Goal: Task Accomplishment & Management: Use online tool/utility

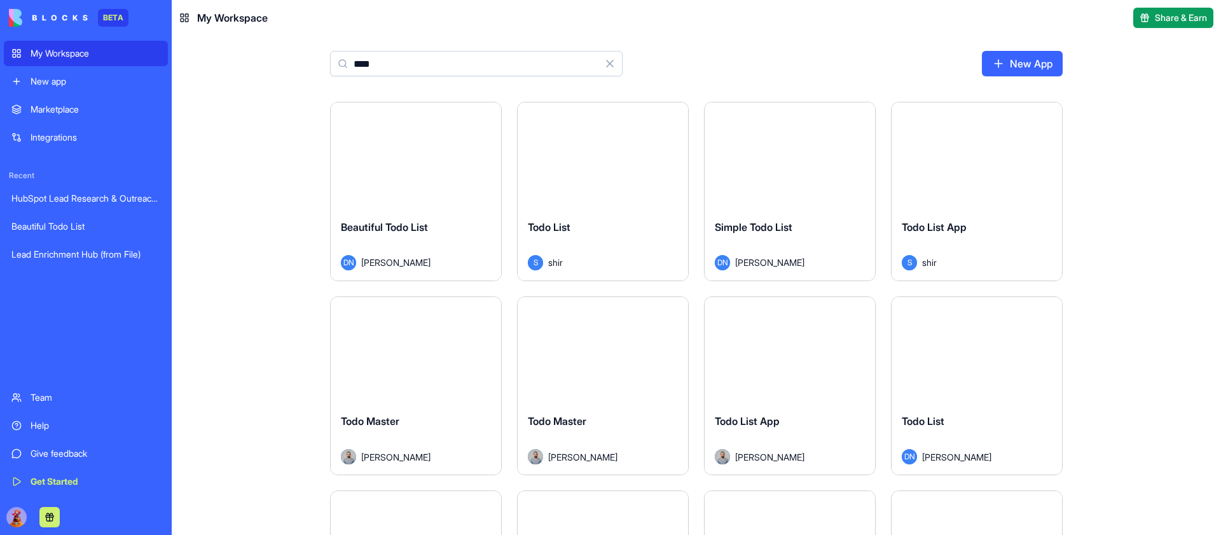
type input "****"
click at [410, 156] on button "Launch" at bounding box center [415, 155] width 95 height 25
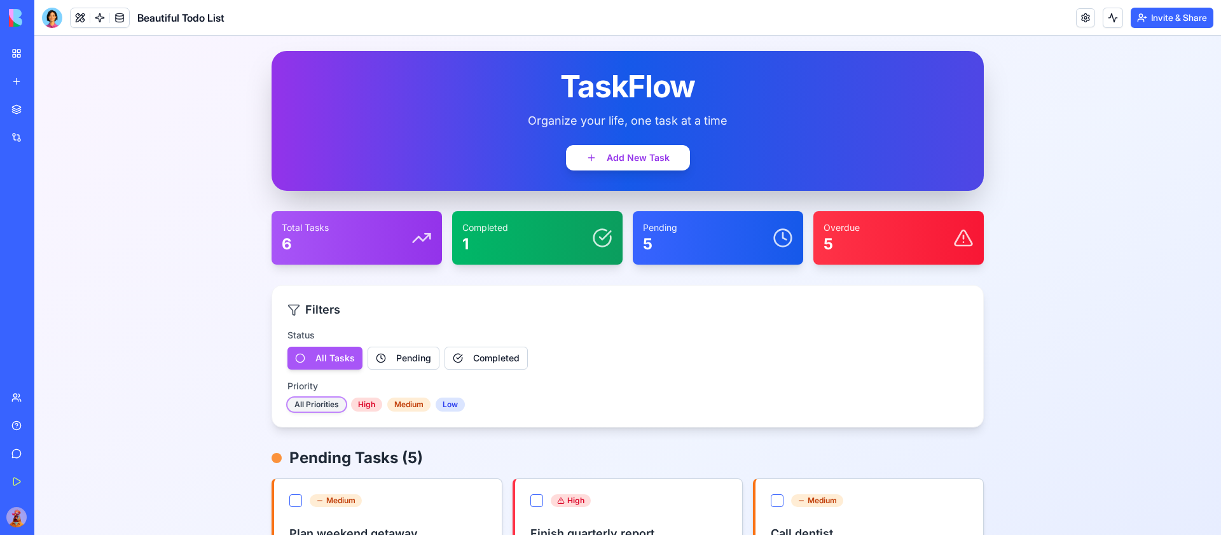
click at [554, 158] on div "TaskFlow Organize your life, one task at a time Add New Task" at bounding box center [627, 121] width 712 height 140
click at [597, 160] on button "Add New Task" at bounding box center [628, 157] width 130 height 27
click at [52, 13] on div at bounding box center [52, 18] width 20 height 20
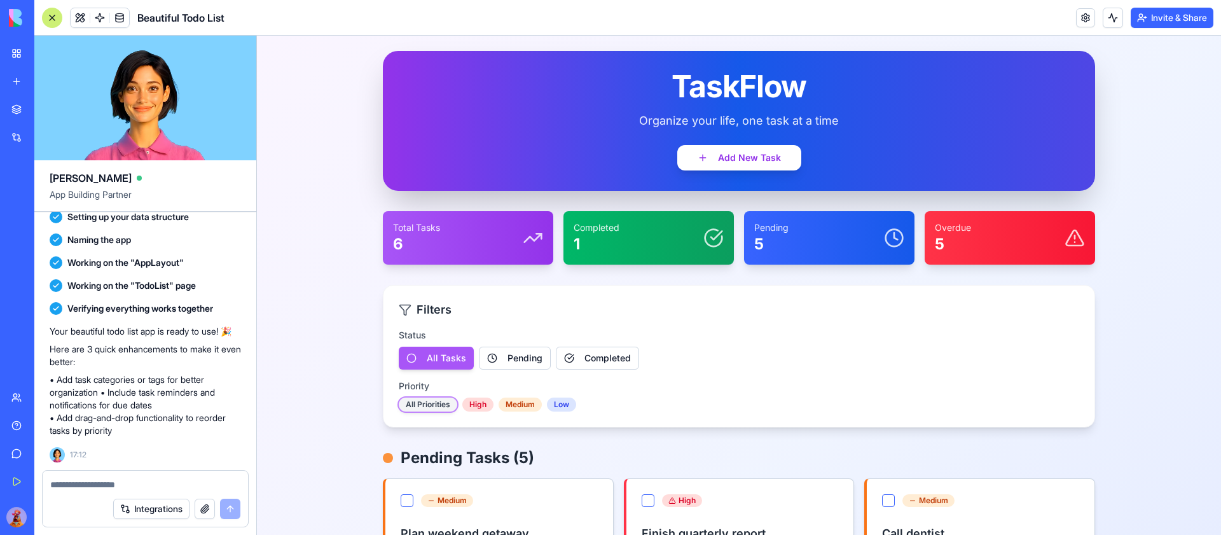
click at [133, 476] on div at bounding box center [145, 480] width 205 height 20
click at [128, 484] on textarea at bounding box center [145, 484] width 190 height 13
type textarea "**********"
click at [60, 13] on div at bounding box center [52, 18] width 20 height 20
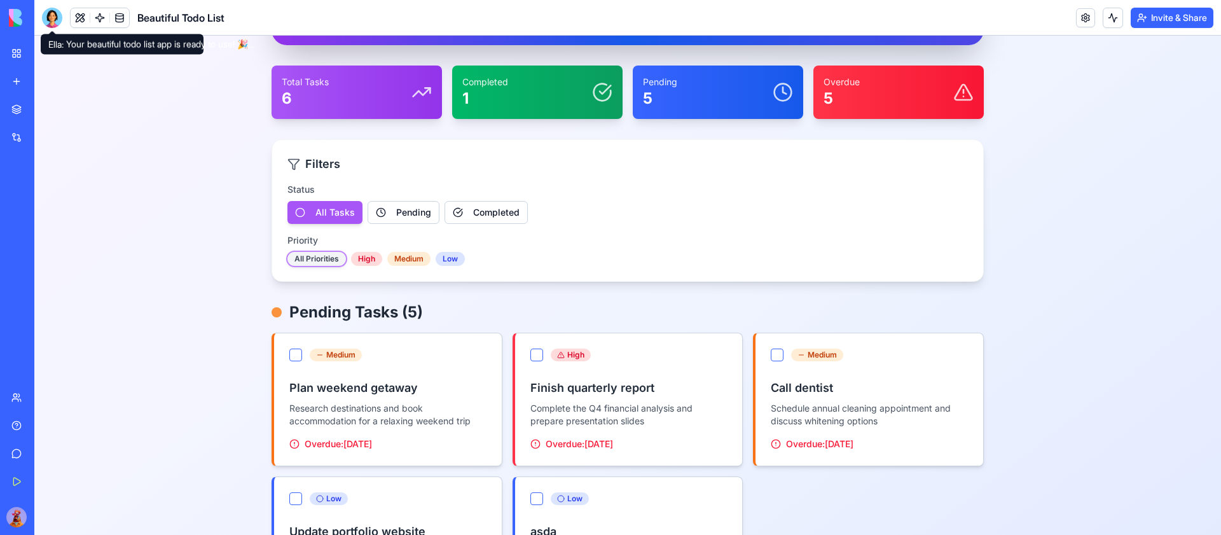
scroll to position [144, 0]
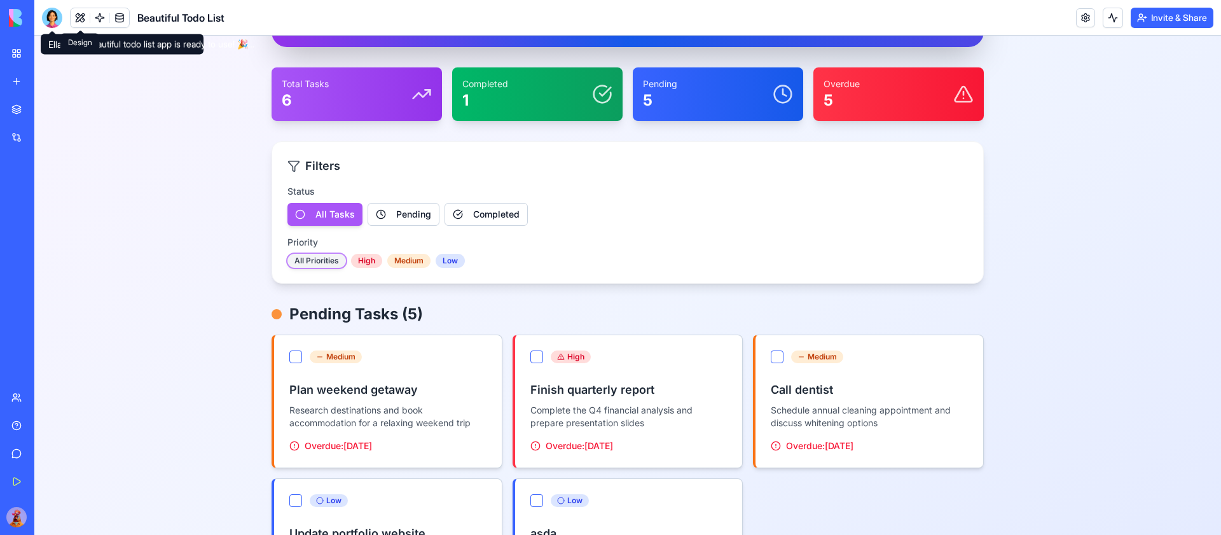
click at [77, 18] on button at bounding box center [80, 17] width 19 height 19
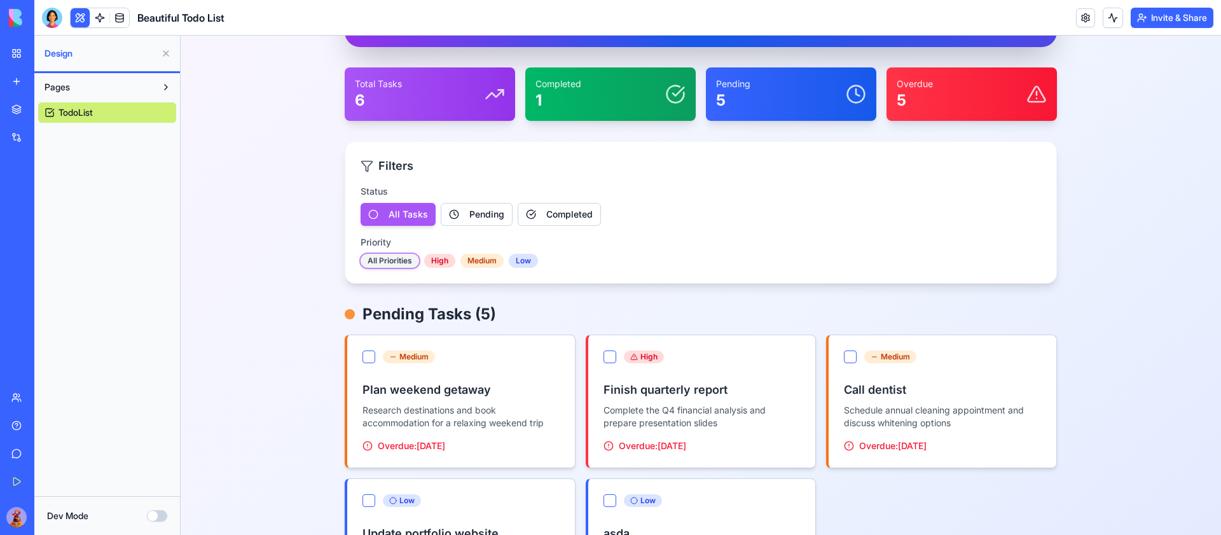
click at [77, 18] on button at bounding box center [80, 17] width 19 height 19
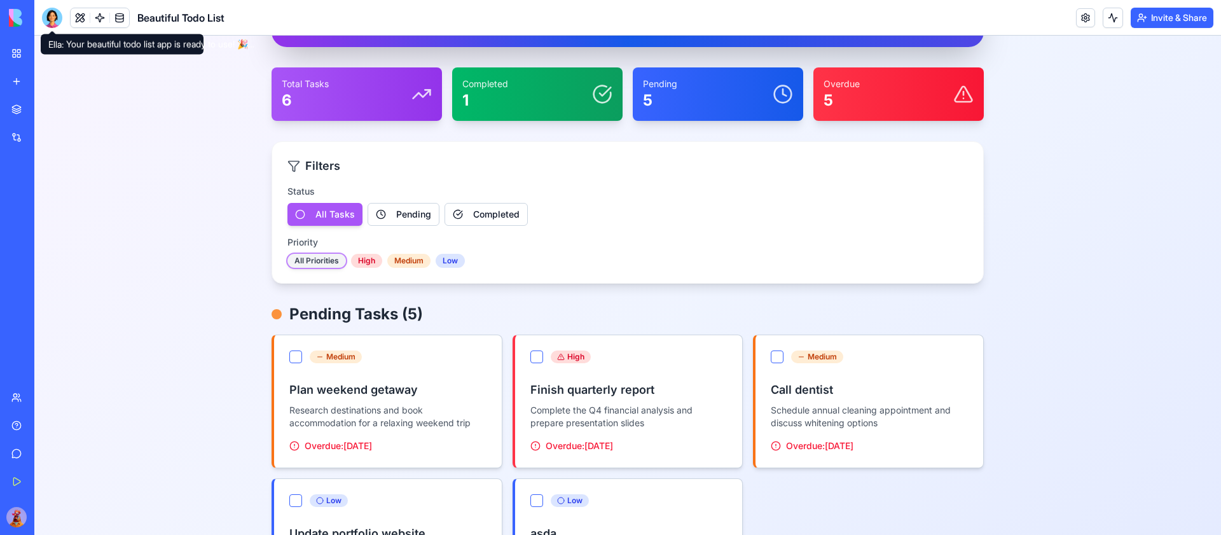
click at [53, 17] on div at bounding box center [52, 18] width 20 height 20
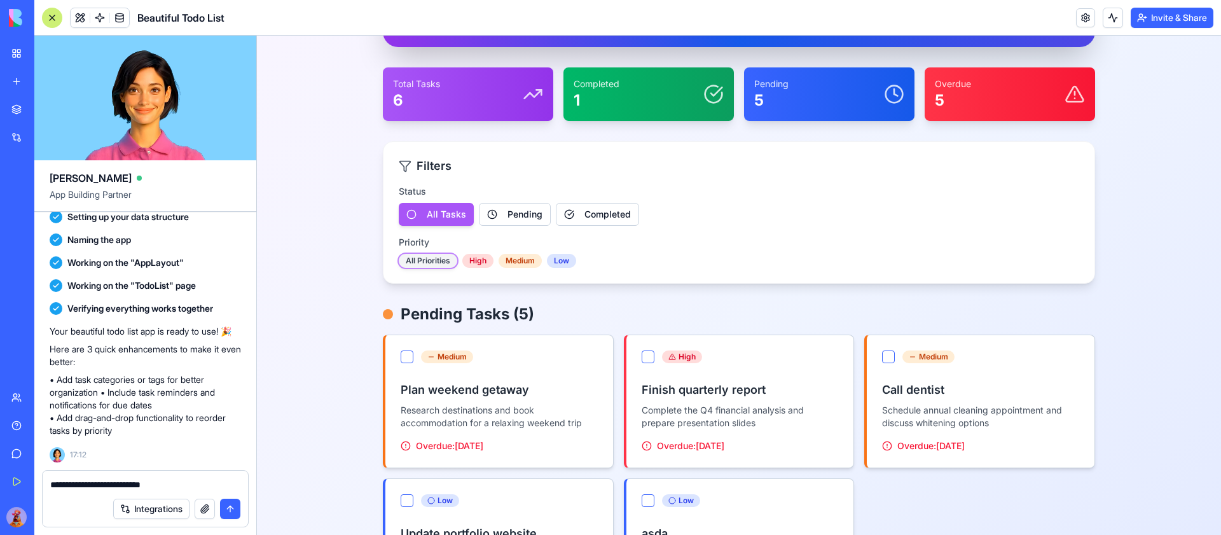
scroll to position [0, 0]
click at [23, 57] on link "My Workspace" at bounding box center [29, 53] width 51 height 25
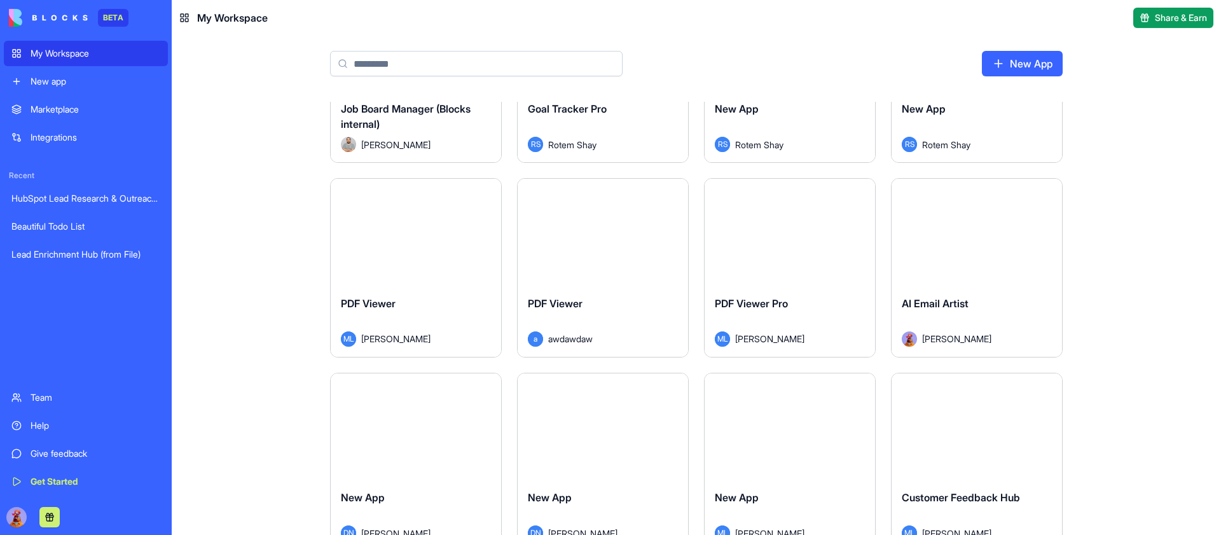
scroll to position [5367, 0]
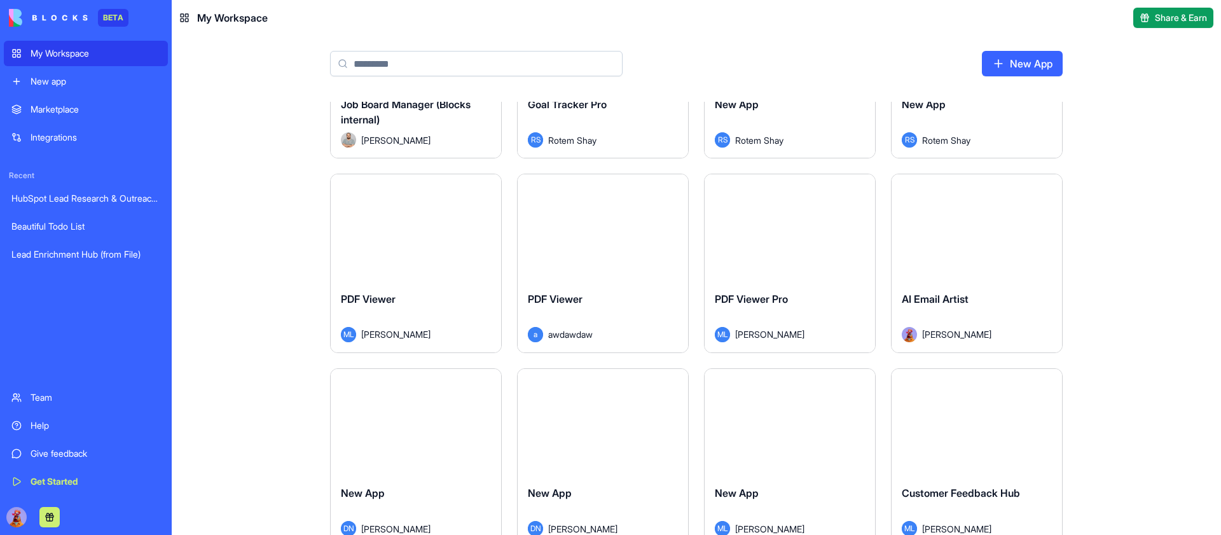
click at [416, 224] on button "Launch" at bounding box center [415, 227] width 95 height 25
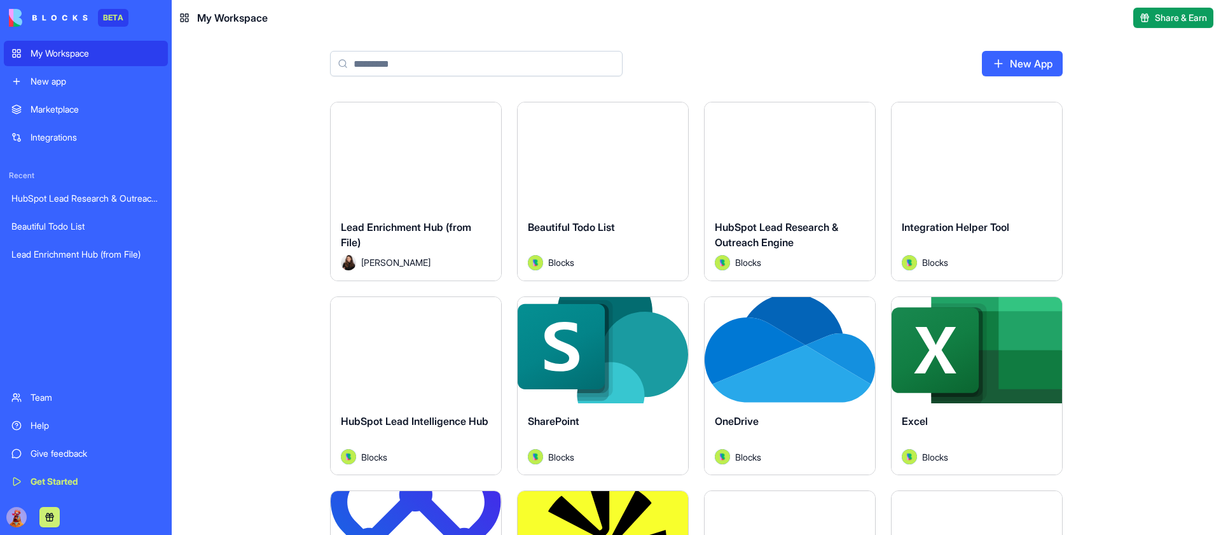
click at [537, 64] on input at bounding box center [476, 63] width 292 height 25
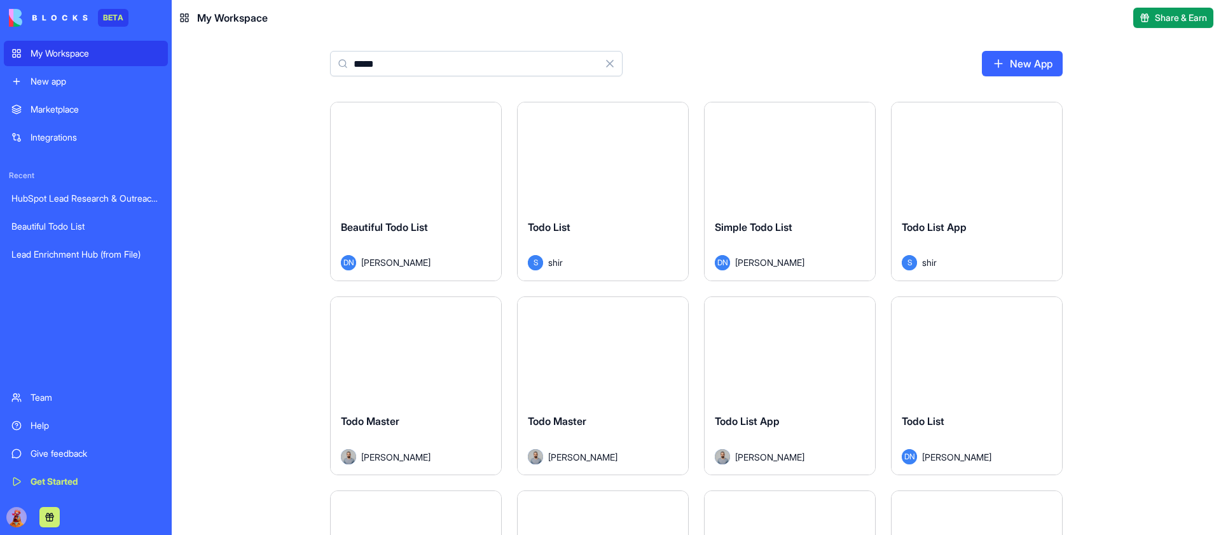
type input "****"
click at [421, 153] on button "Launch" at bounding box center [415, 155] width 95 height 25
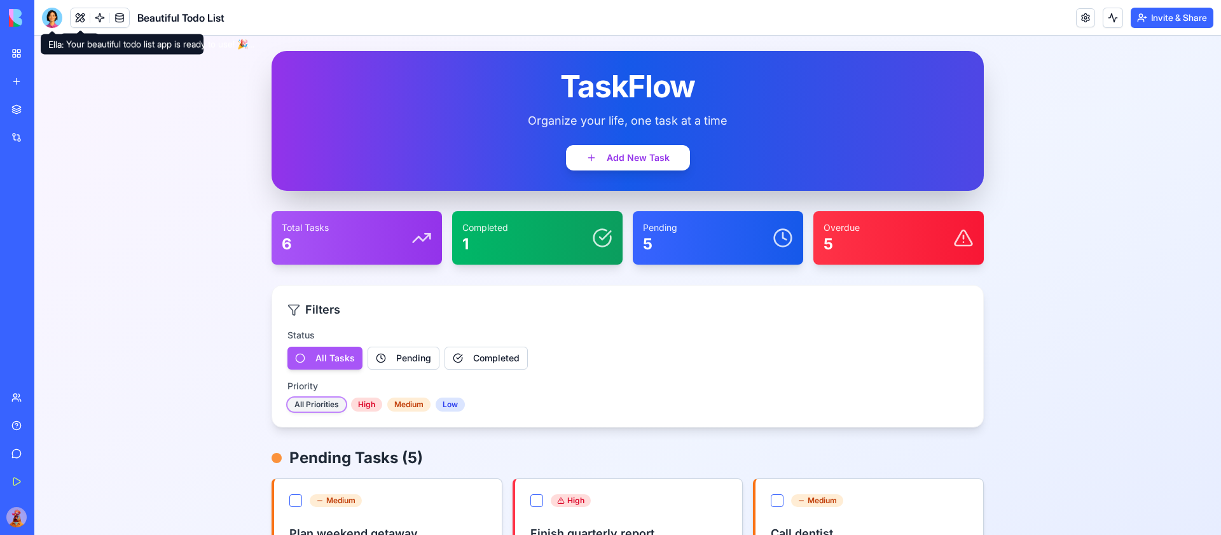
click at [48, 8] on div at bounding box center [52, 18] width 20 height 20
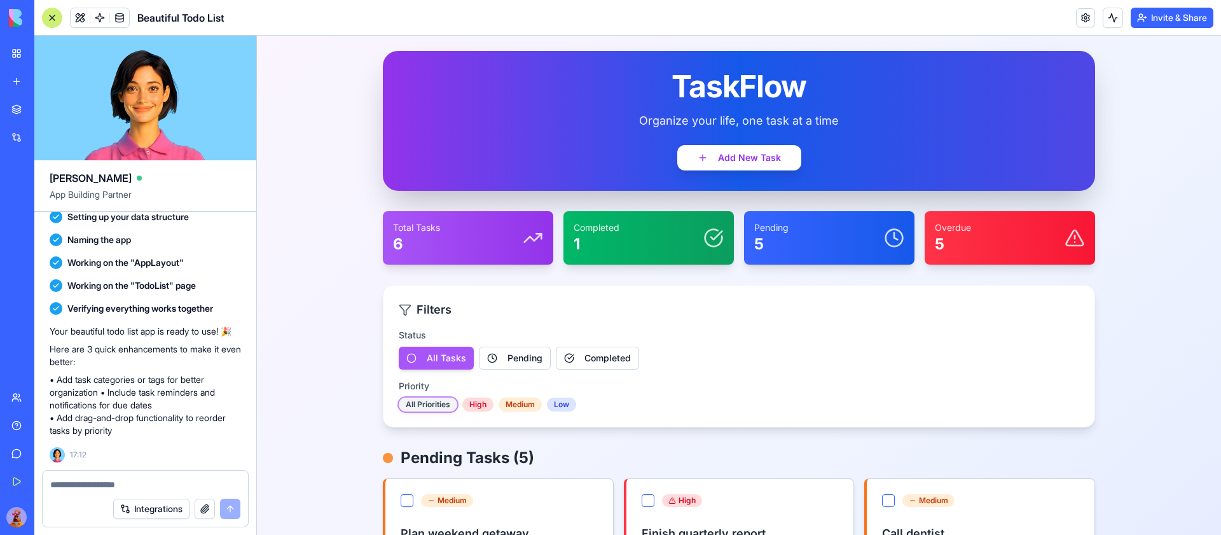
click at [48, 9] on div at bounding box center [52, 18] width 20 height 20
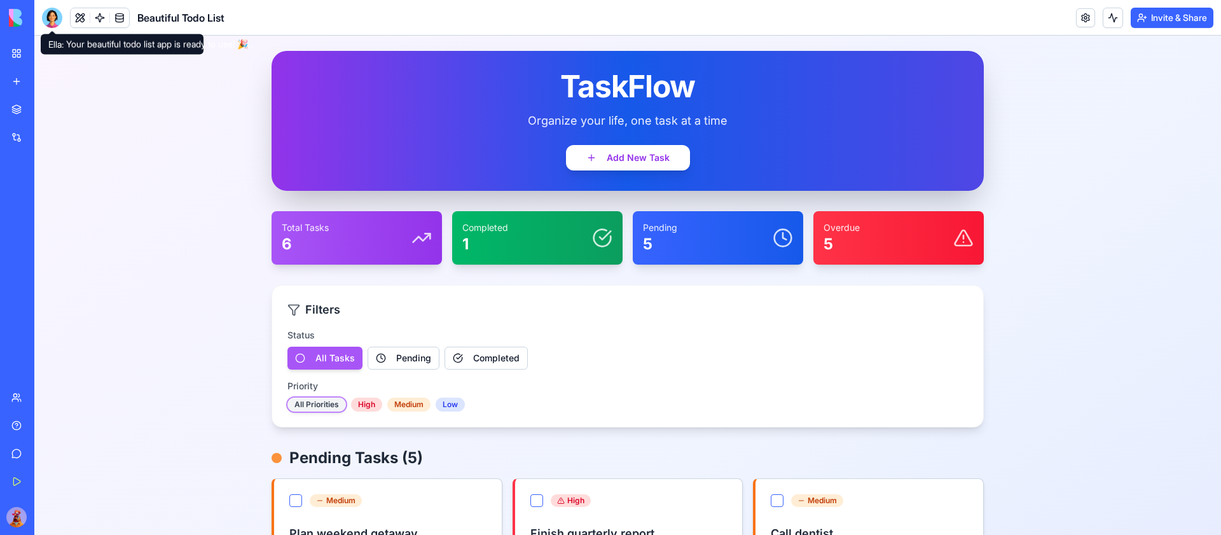
click at [50, 18] on div at bounding box center [52, 18] width 20 height 20
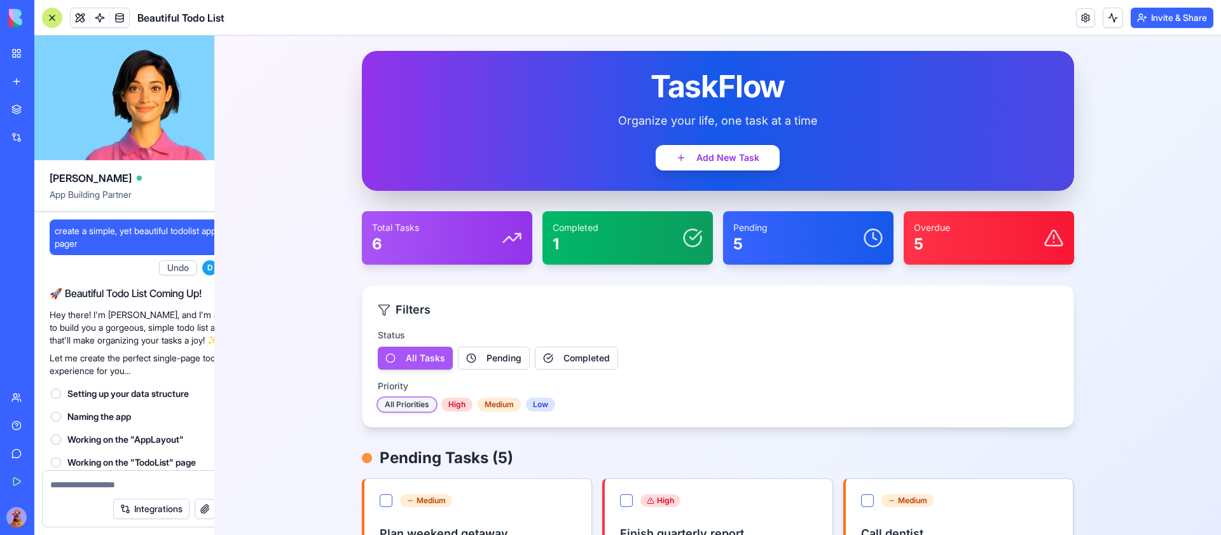
scroll to position [177, 0]
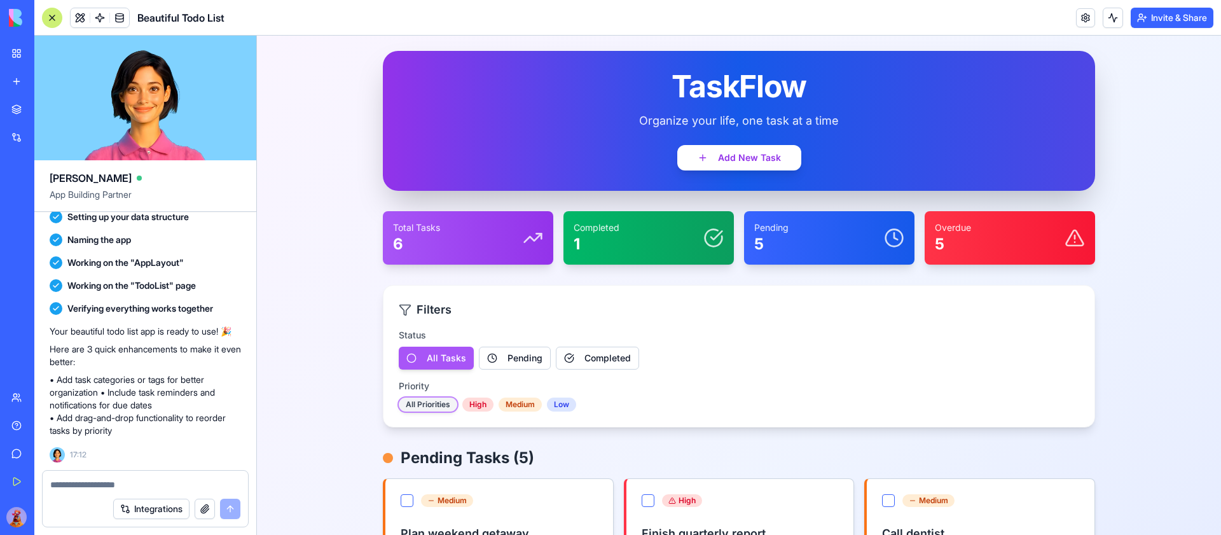
click at [146, 482] on textarea at bounding box center [145, 484] width 190 height 13
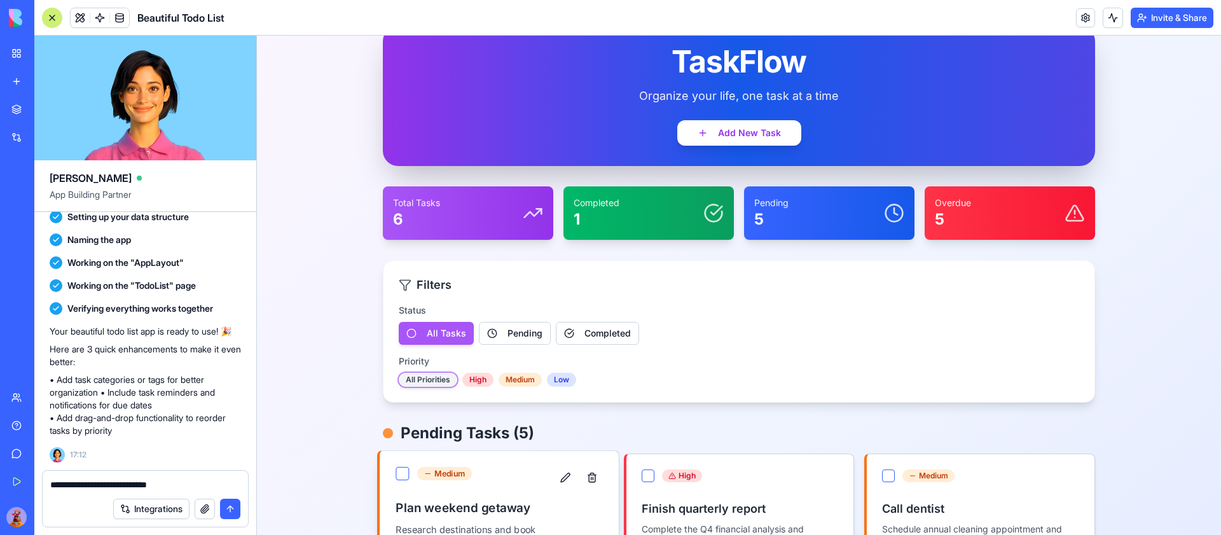
scroll to position [0, 0]
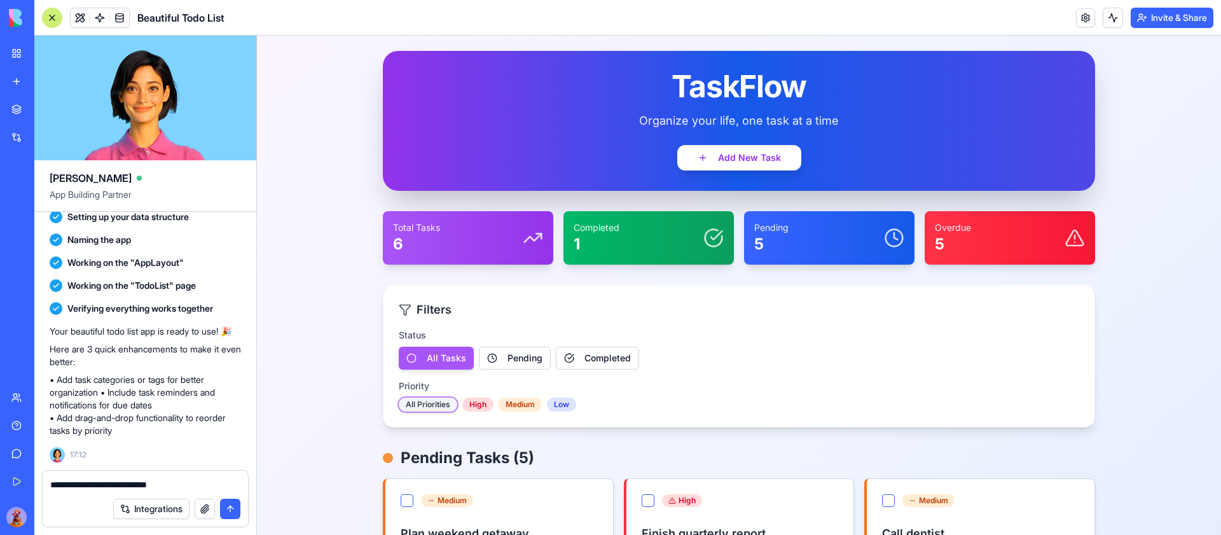
type textarea "**********"
click at [19, 74] on link "New app" at bounding box center [29, 81] width 51 height 25
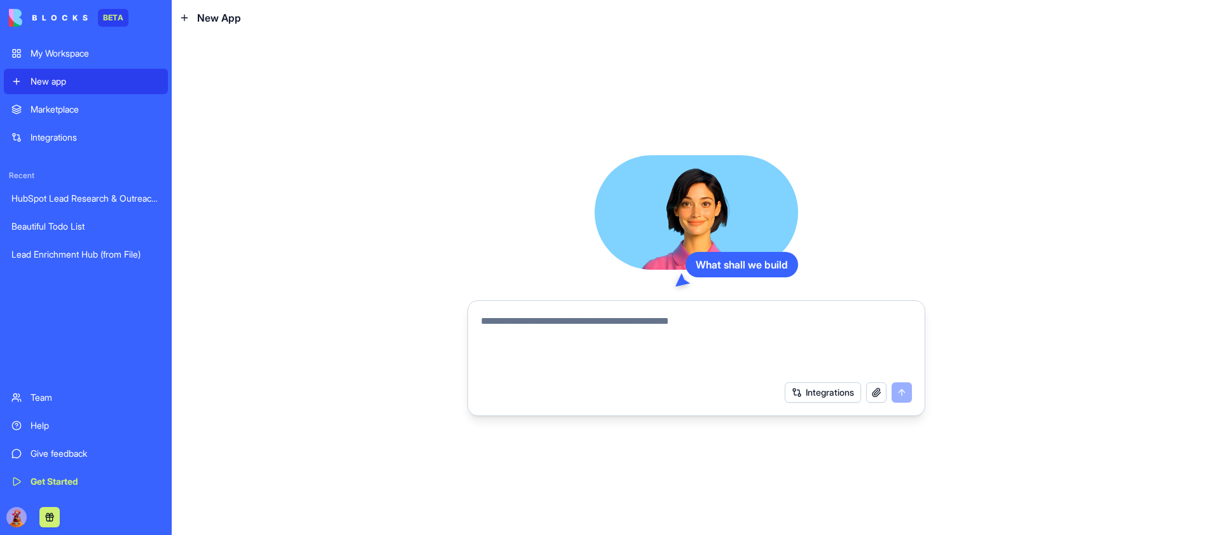
click at [554, 326] on textarea at bounding box center [696, 343] width 431 height 61
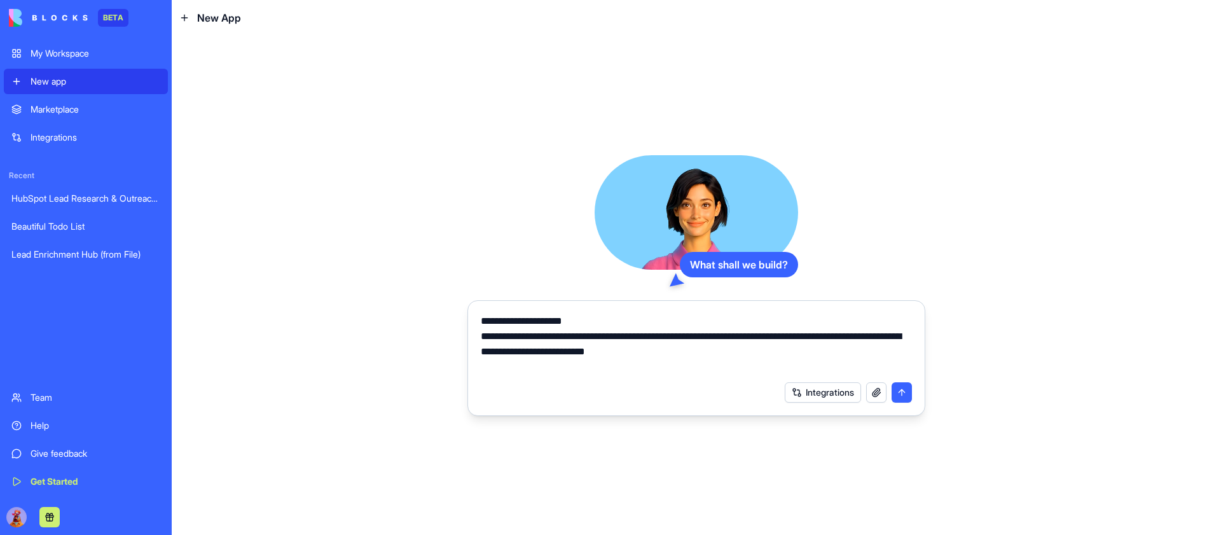
type textarea "**********"
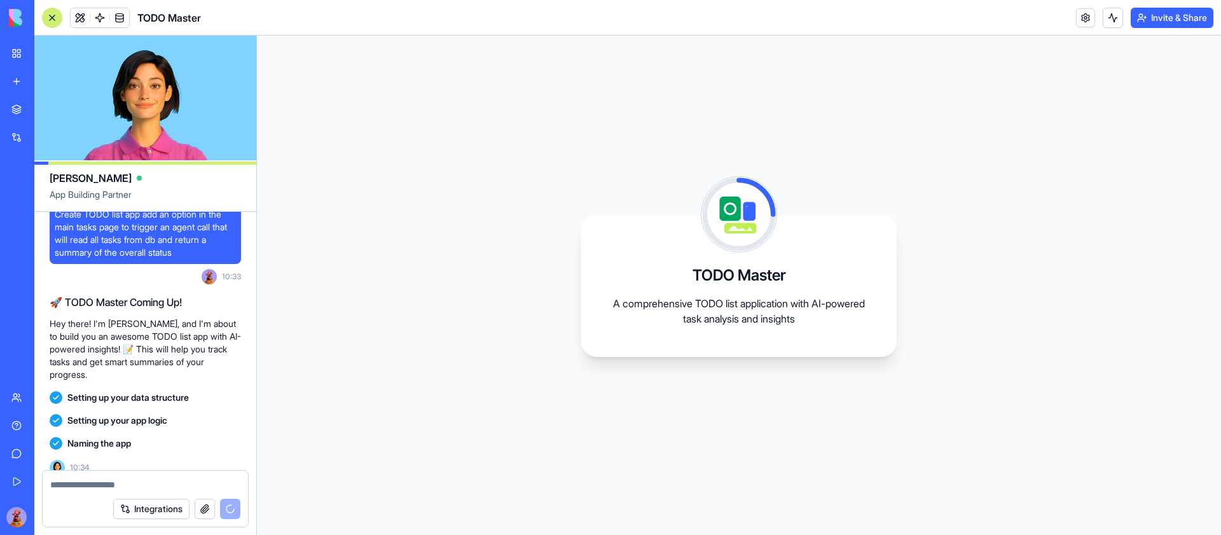
scroll to position [62, 0]
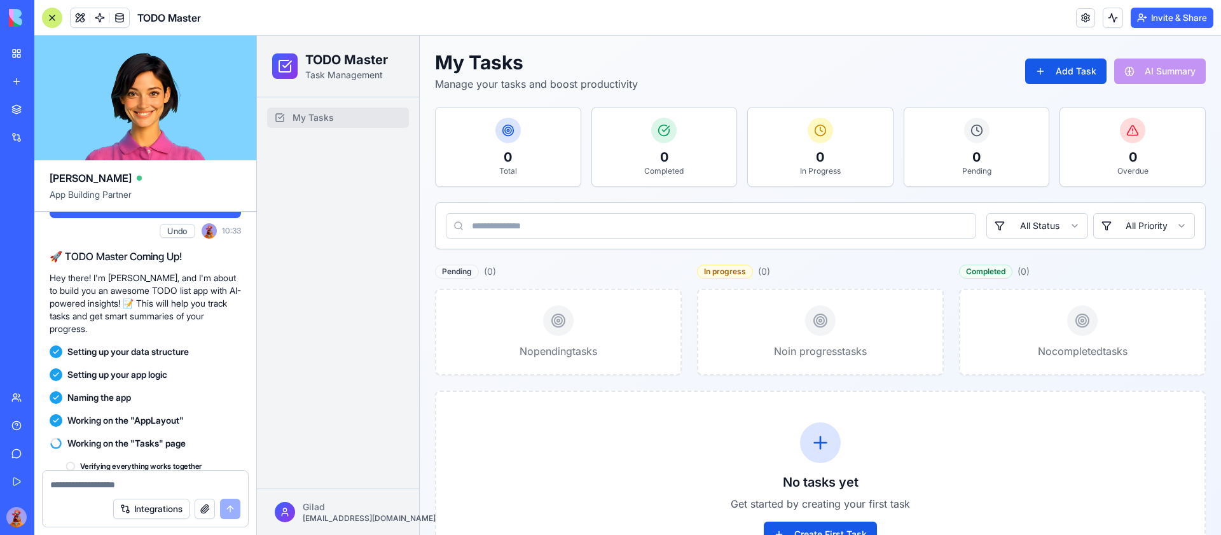
scroll to position [233, 0]
